Goal: Navigation & Orientation: Find specific page/section

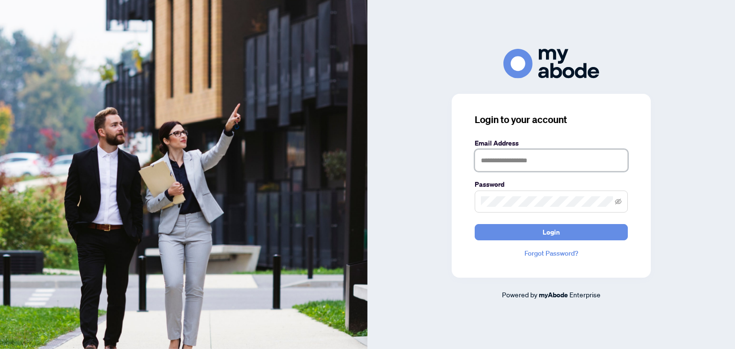
click at [506, 163] on input "text" at bounding box center [551, 160] width 153 height 22
type input "**********"
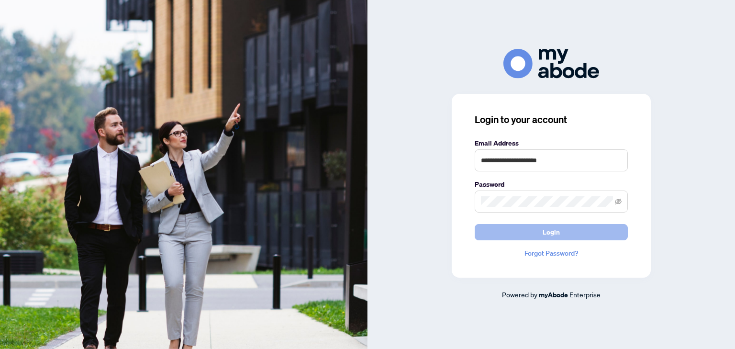
click at [531, 236] on button "Login" at bounding box center [551, 232] width 153 height 16
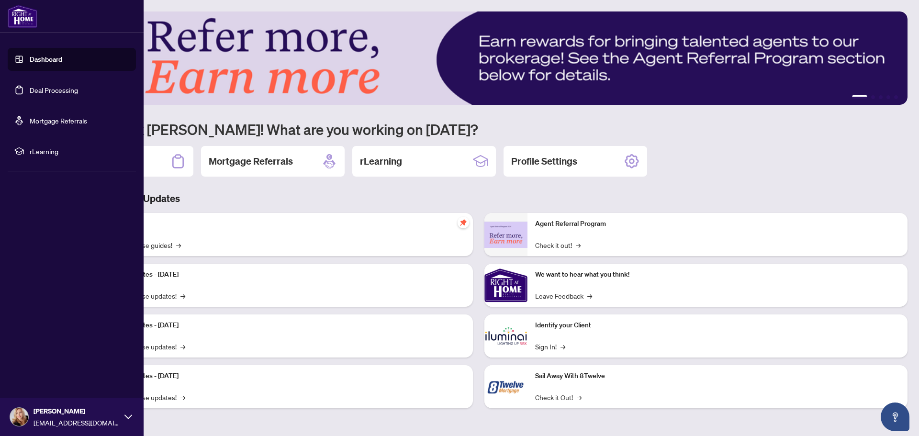
click at [66, 88] on link "Deal Processing" at bounding box center [54, 90] width 48 height 9
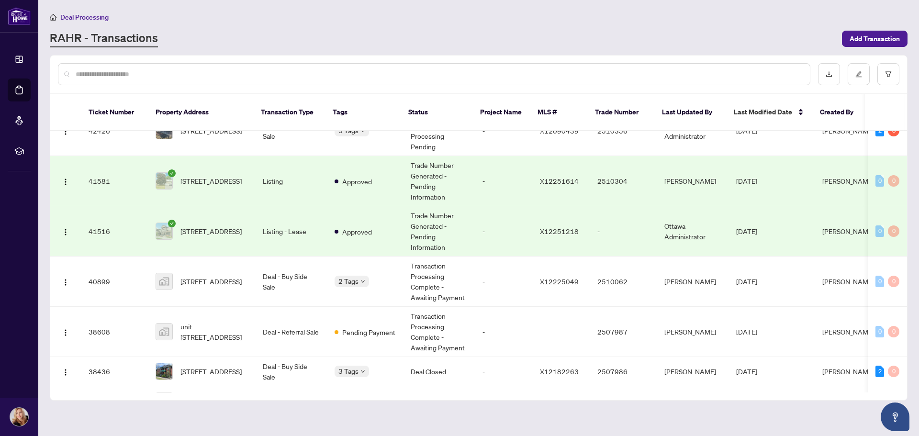
scroll to position [189, 0]
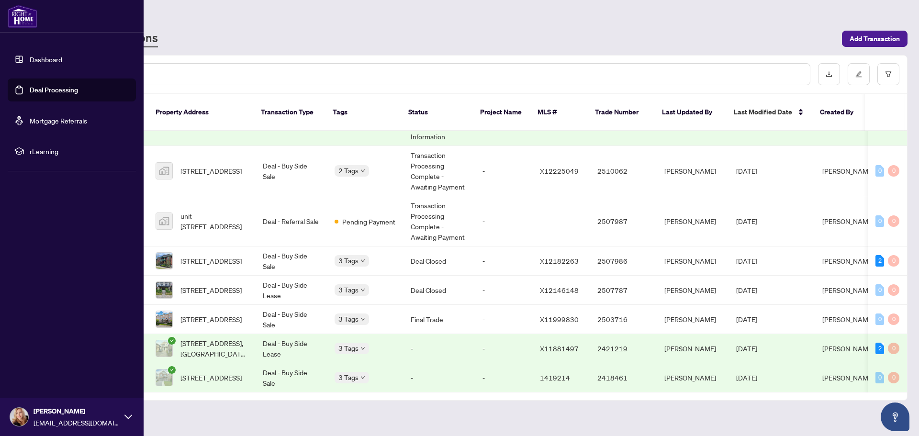
click at [44, 56] on link "Dashboard" at bounding box center [46, 59] width 33 height 9
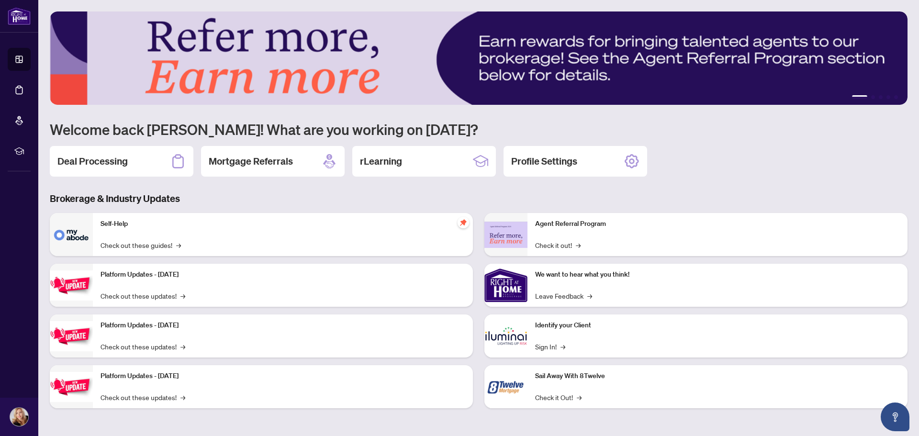
click at [525, 66] on img at bounding box center [479, 57] width 858 height 93
click at [561, 246] on link "Check it out! →" at bounding box center [557, 245] width 45 height 11
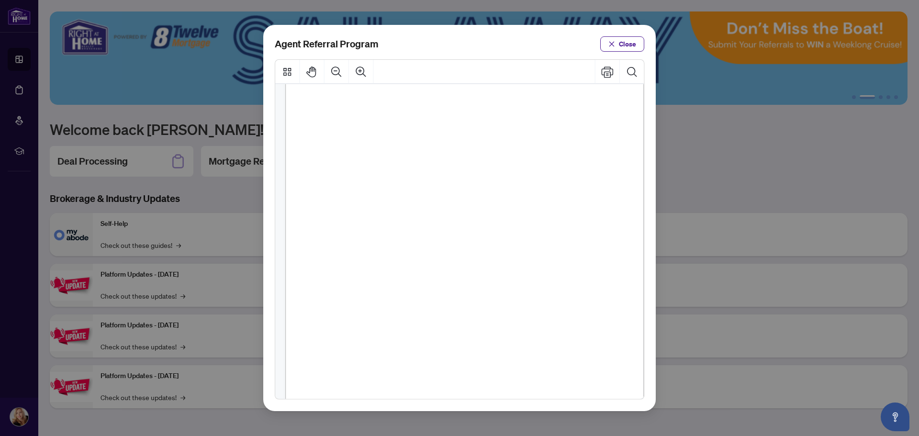
scroll to position [144, 0]
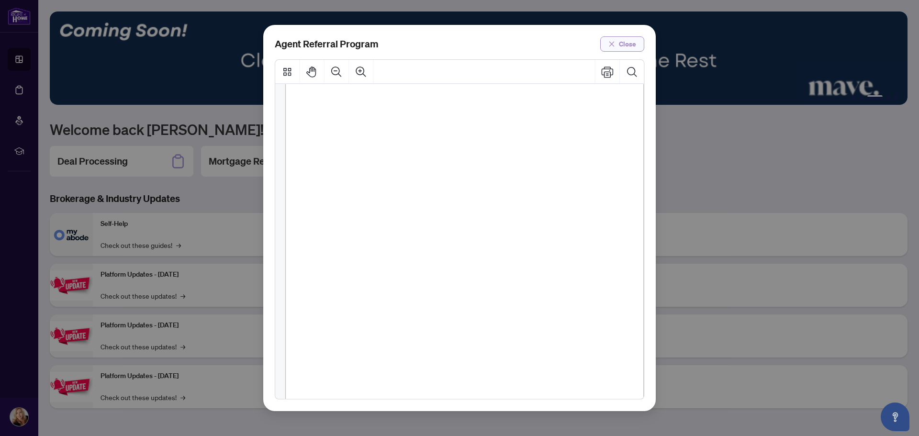
click at [620, 43] on span "Close" at bounding box center [627, 43] width 17 height 15
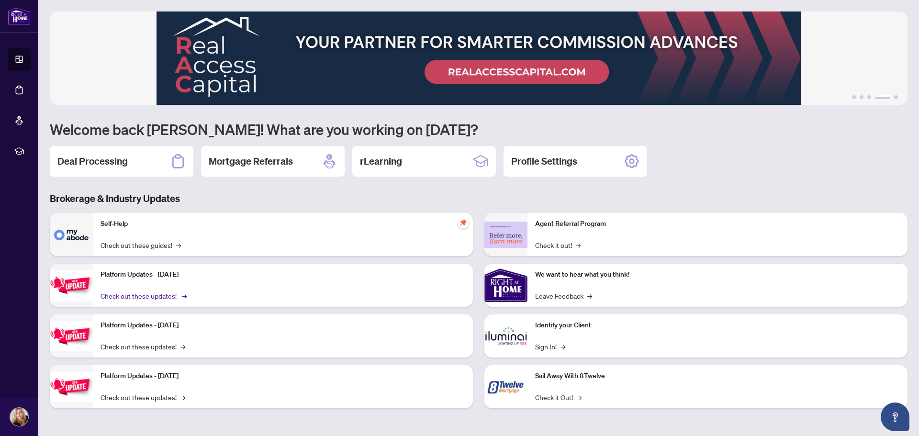
click at [147, 299] on link "Check out these updates! →" at bounding box center [143, 296] width 85 height 11
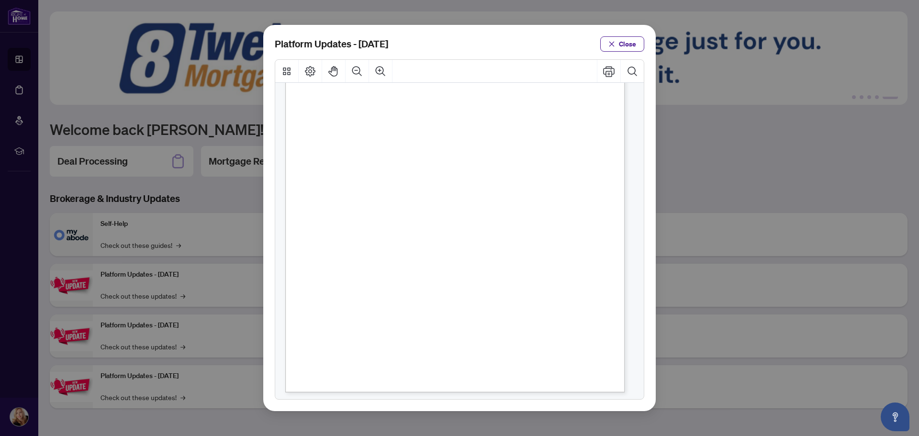
scroll to position [152, 0]
click at [607, 41] on button "Close" at bounding box center [622, 43] width 44 height 15
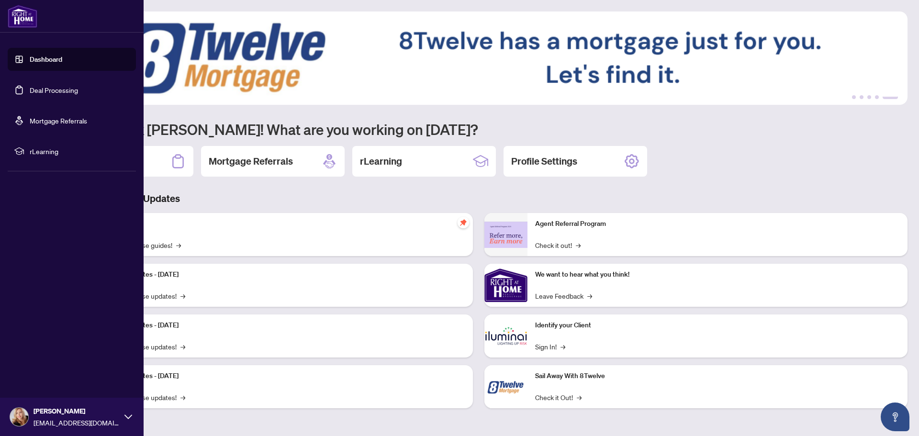
click at [54, 89] on link "Deal Processing" at bounding box center [54, 90] width 48 height 9
